Goal: Information Seeking & Learning: Learn about a topic

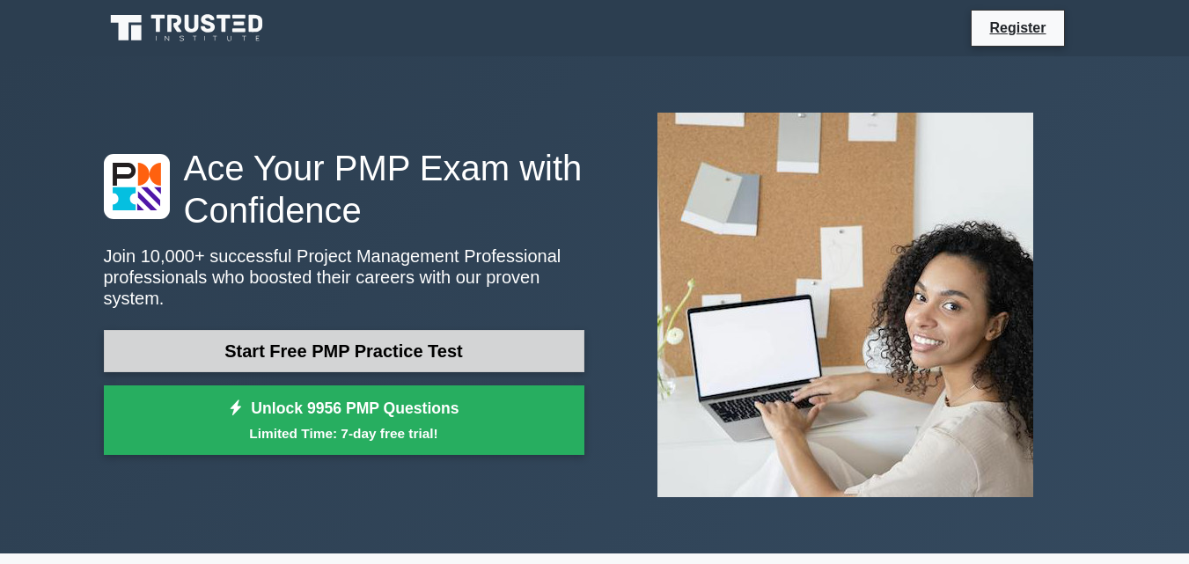
click at [433, 341] on link "Start Free PMP Practice Test" at bounding box center [344, 351] width 481 height 42
